Goal: Navigation & Orientation: Find specific page/section

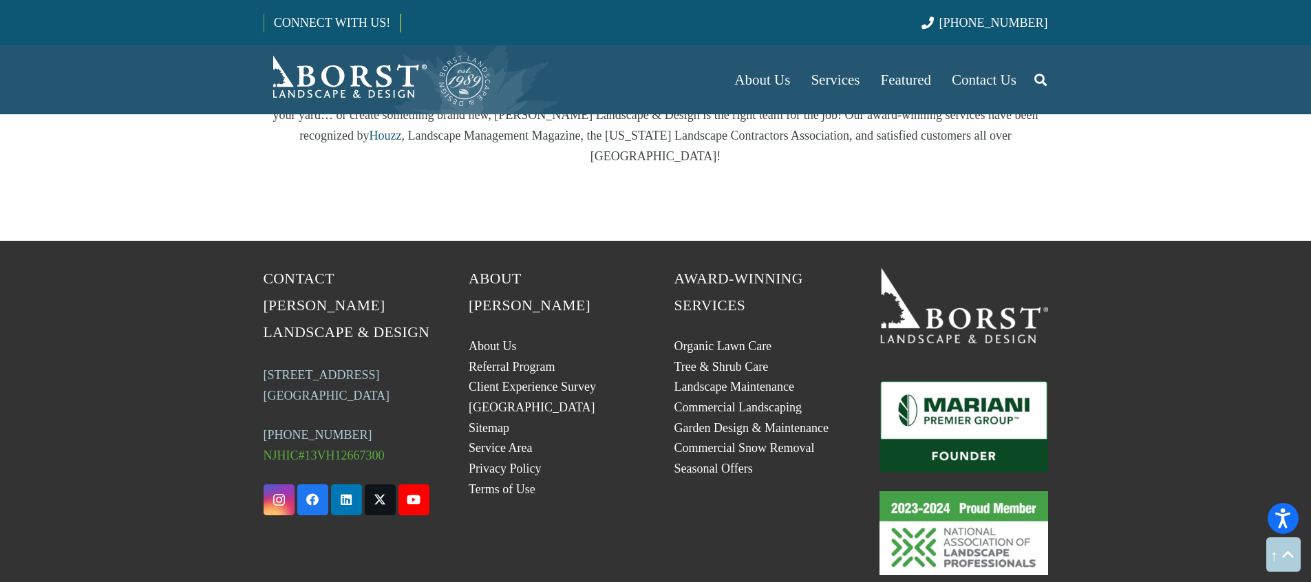
scroll to position [2713, 0]
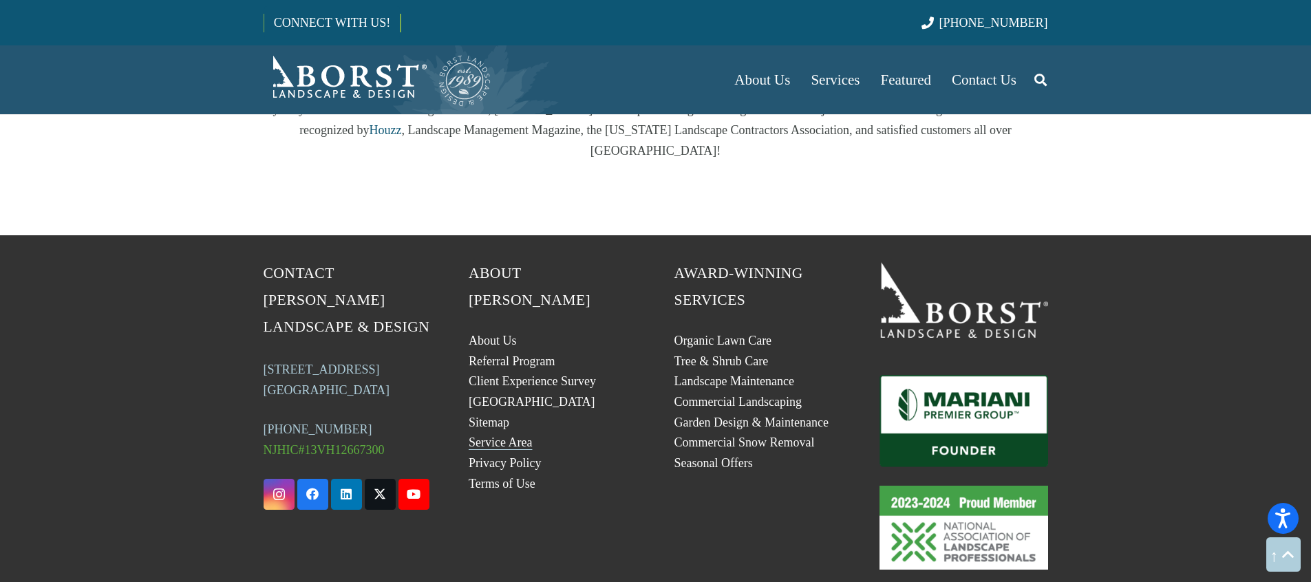
click at [483, 436] on link "Service Area" at bounding box center [500, 443] width 63 height 14
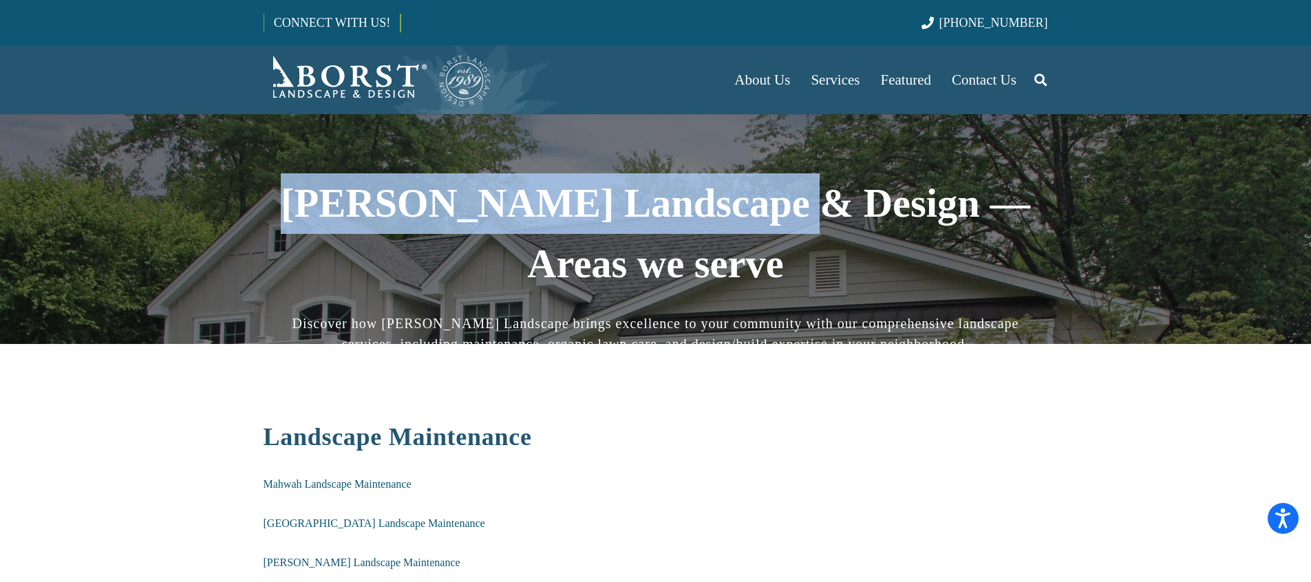
drag, startPoint x: 266, startPoint y: 200, endPoint x: 719, endPoint y: 189, distance: 452.9
click at [719, 189] on h1 "Borst Landscape & Design — Areas we serve" at bounding box center [656, 233] width 784 height 121
copy strong "Borst Landscape & Design"
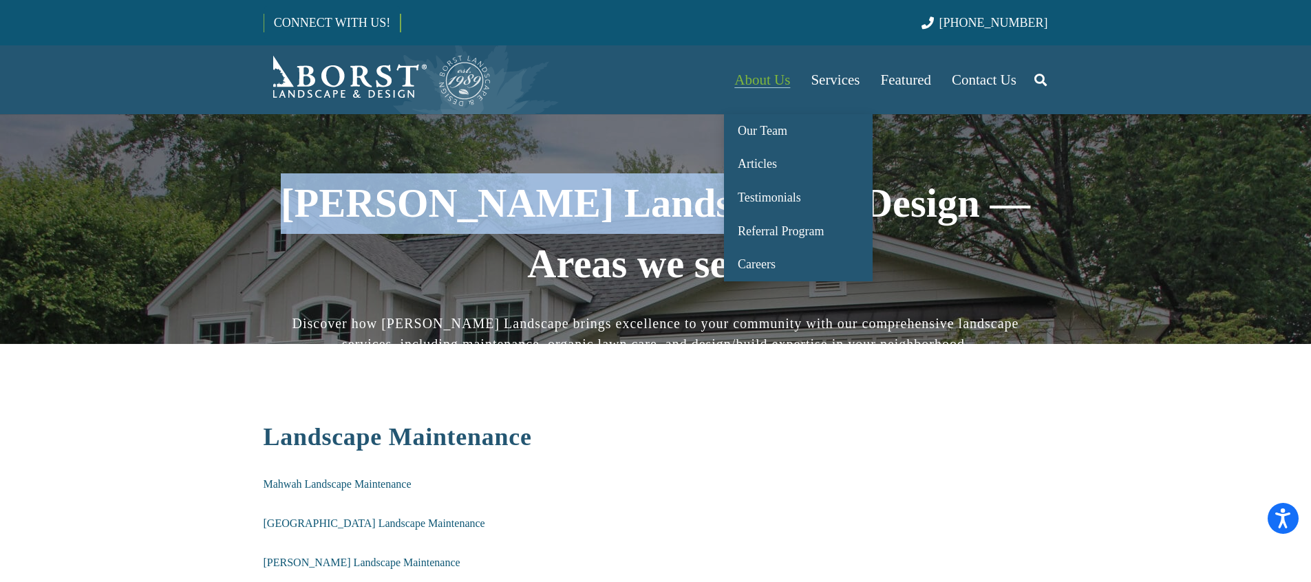
click at [792, 76] on link "About Us" at bounding box center [762, 79] width 76 height 69
